Goal: Find specific page/section

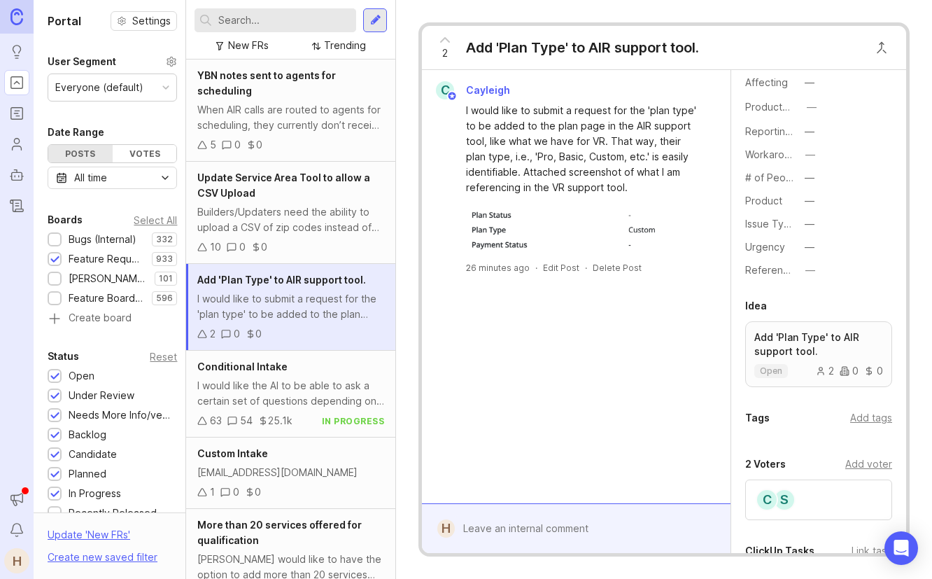
scroll to position [480, 0]
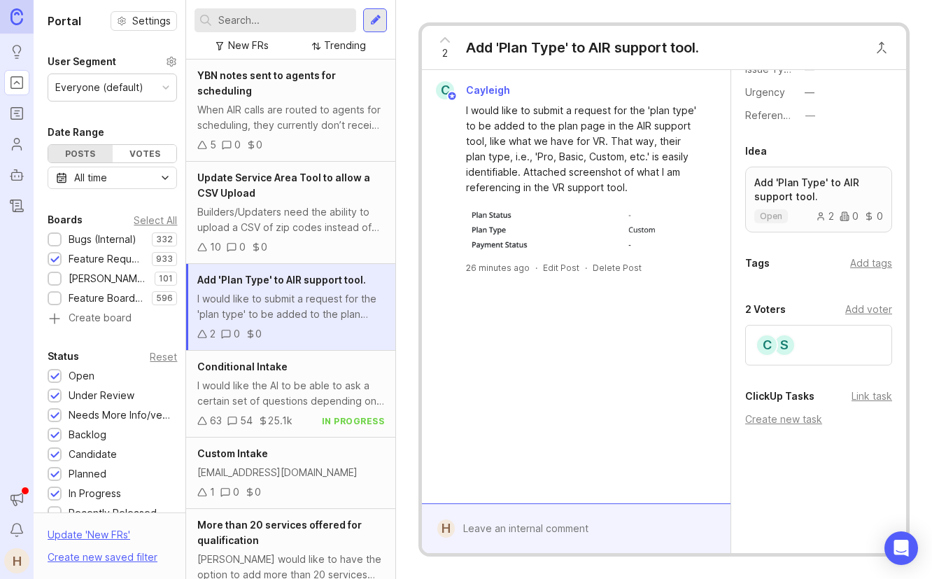
click at [842, 327] on div "S C" at bounding box center [818, 345] width 147 height 41
click at [290, 400] on div "I would like the AI to be able to ask a certain set of questions depending on t…" at bounding box center [290, 393] width 187 height 31
